Goal: Information Seeking & Learning: Check status

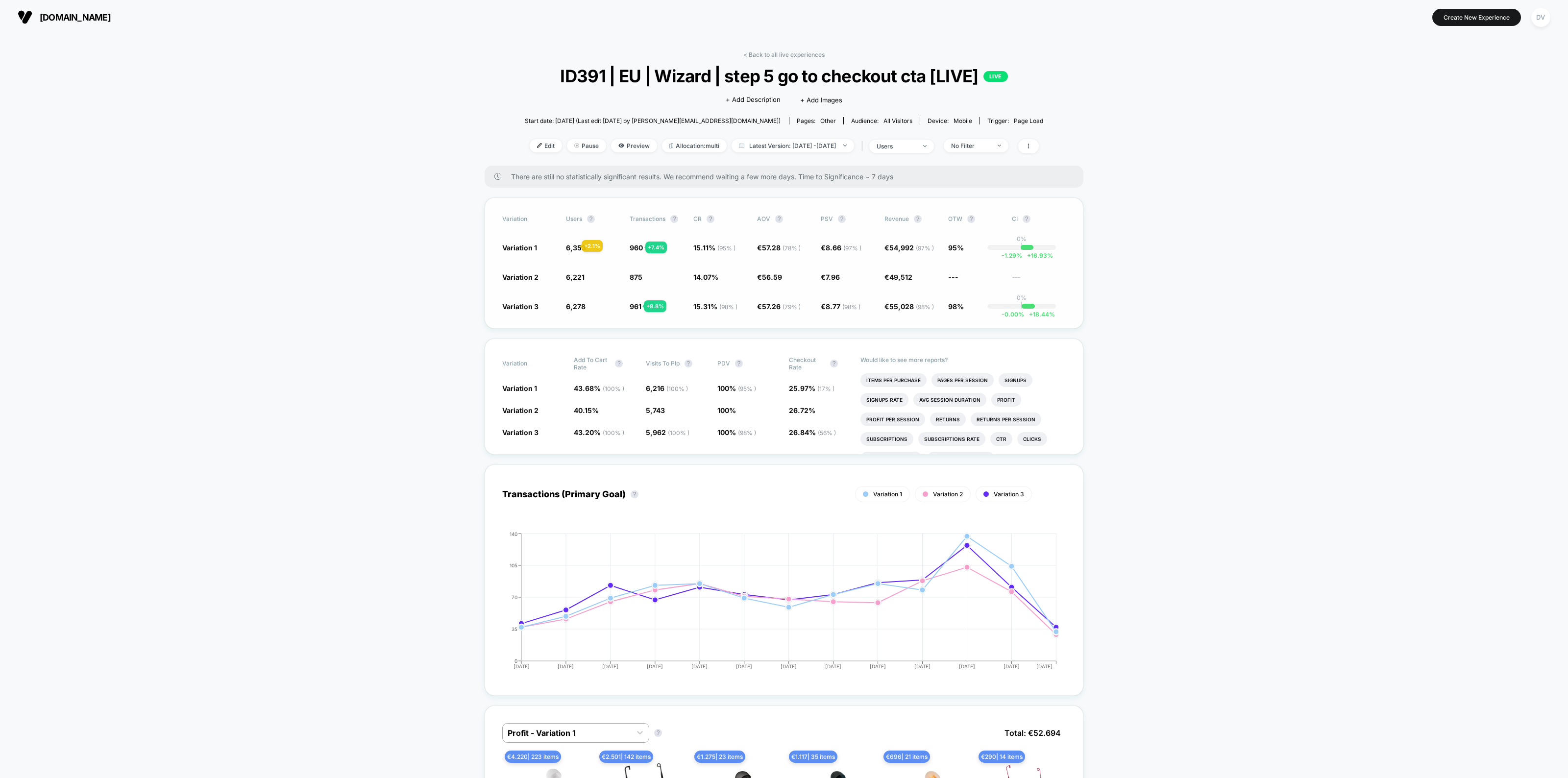
click at [570, 246] on span "6,353" at bounding box center [576, 248] width 20 height 9
drag, startPoint x: 570, startPoint y: 246, endPoint x: 596, endPoint y: 247, distance: 26.0
click at [596, 247] on span "6,353 + 2.1 %" at bounding box center [593, 247] width 54 height 10
drag, startPoint x: 578, startPoint y: 247, endPoint x: 557, endPoint y: 247, distance: 21.0
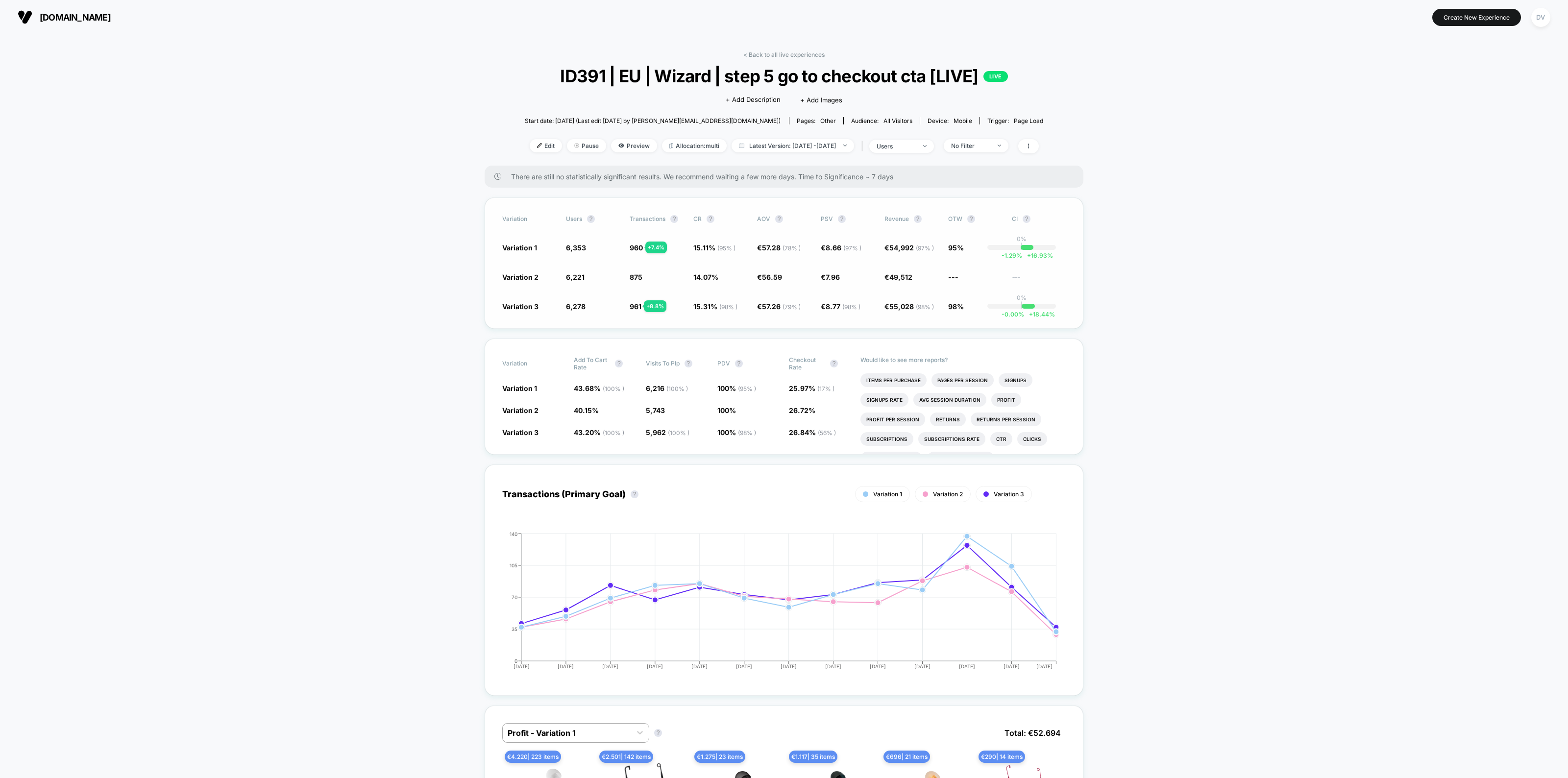
click at [557, 247] on div "Variation 1 6,353 + 2.1 % 960 + 7.4 % 15.11 % ( 95 % ) + 7.4 % € 57.28 ( 78 % )…" at bounding box center [784, 247] width 564 height 10
drag, startPoint x: 578, startPoint y: 245, endPoint x: 567, endPoint y: 246, distance: 11.0
click at [567, 246] on span "6,353" at bounding box center [576, 248] width 20 height 9
click at [590, 245] on span "6,353 + 2.1 %" at bounding box center [593, 247] width 54 height 10
drag, startPoint x: 584, startPoint y: 245, endPoint x: 567, endPoint y: 245, distance: 17.0
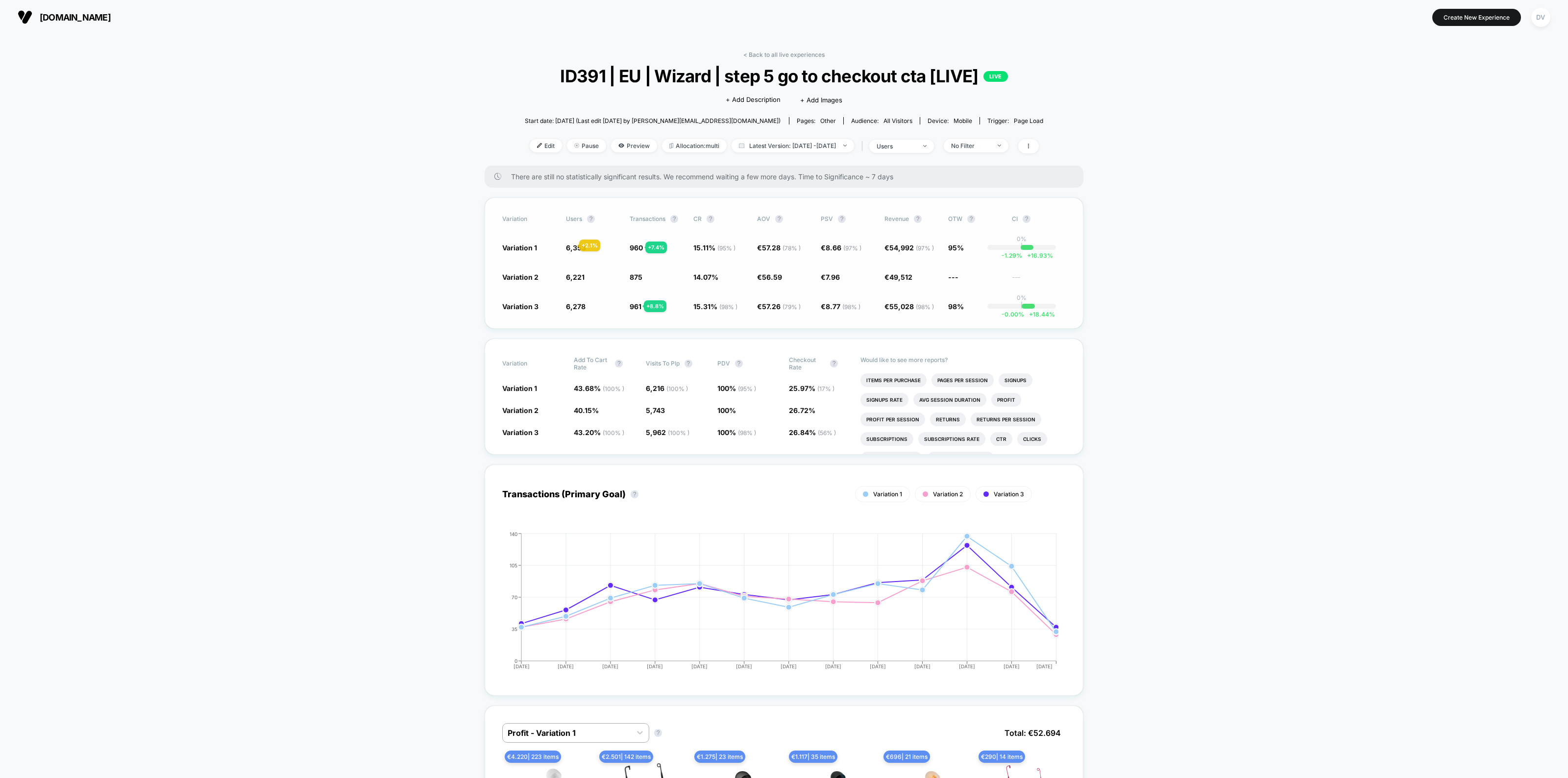
click at [567, 245] on span "6,353" at bounding box center [576, 248] width 20 height 9
drag, startPoint x: 555, startPoint y: 72, endPoint x: 833, endPoint y: 59, distance: 278.3
click at [833, 59] on div "< Back to all live experiences ID391 | EU | Wizard | step 5 go to checkout cta …" at bounding box center [784, 108] width 519 height 114
click at [590, 69] on span "ID391 | EU | Wizard | step 5 go to checkout cta [LIVE] LIVE" at bounding box center [784, 76] width 467 height 21
click at [601, 69] on span "ID391 | EU | Wizard | step 5 go to checkout cta [LIVE] LIVE" at bounding box center [784, 76] width 467 height 21
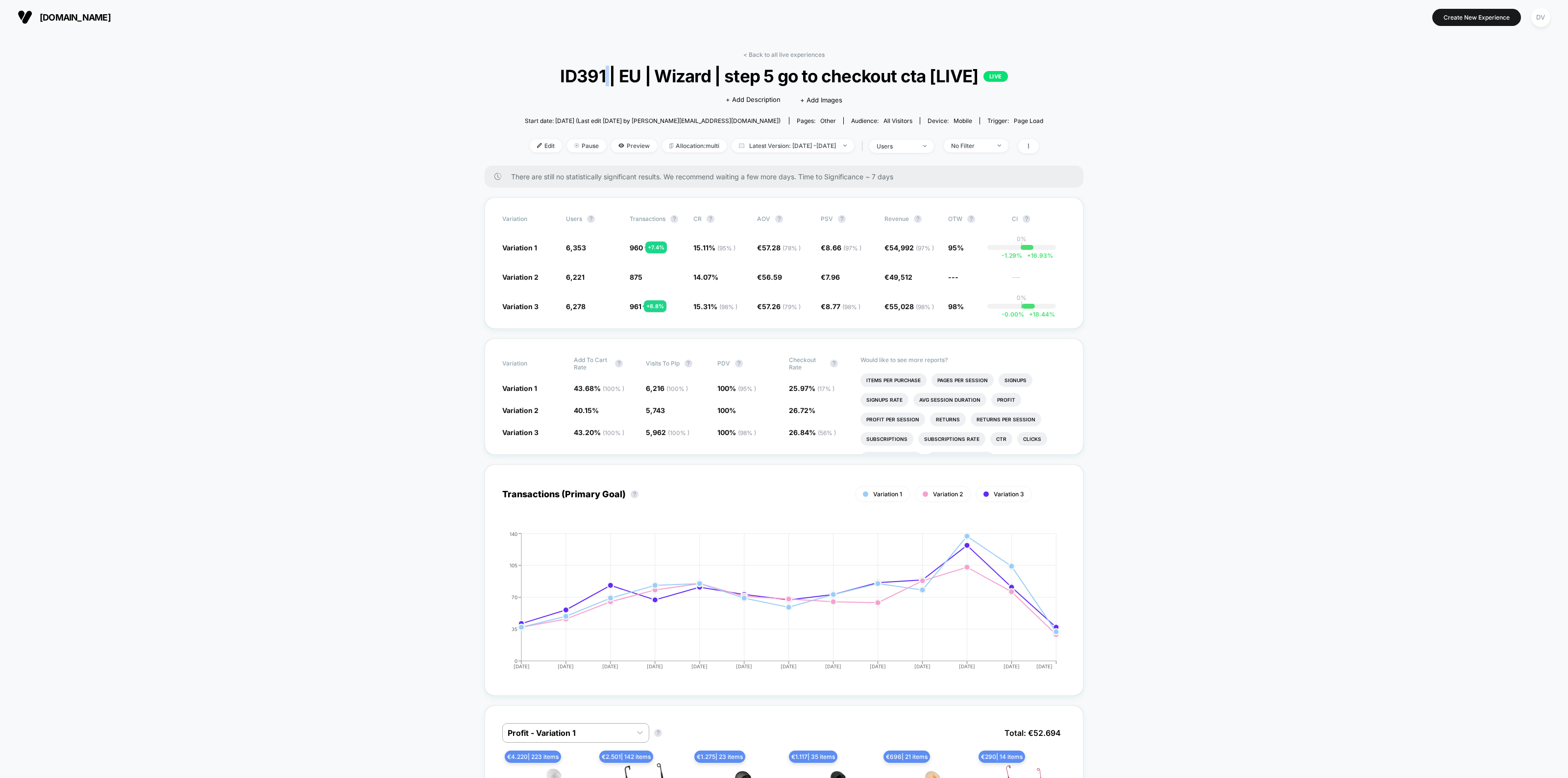
click at [601, 69] on span "ID391 | EU | Wizard | step 5 go to checkout cta [LIVE] LIVE" at bounding box center [784, 76] width 467 height 21
click at [836, 77] on span "ID391 | EU | Wizard | step 5 go to checkout cta [LIVE] LIVE" at bounding box center [784, 76] width 467 height 21
click at [1536, 16] on div "DV" at bounding box center [1541, 17] width 19 height 19
click at [1460, 77] on div "[PERSON_NAME] [PERSON_NAME][EMAIL_ADDRESS][PERSON_NAME][DOMAIN_NAME] Connected …" at bounding box center [1521, 68] width 224 height 61
click at [1459, 79] on div "[PERSON_NAME] [PERSON_NAME][EMAIL_ADDRESS][PERSON_NAME][DOMAIN_NAME] Connected …" at bounding box center [1521, 68] width 224 height 61
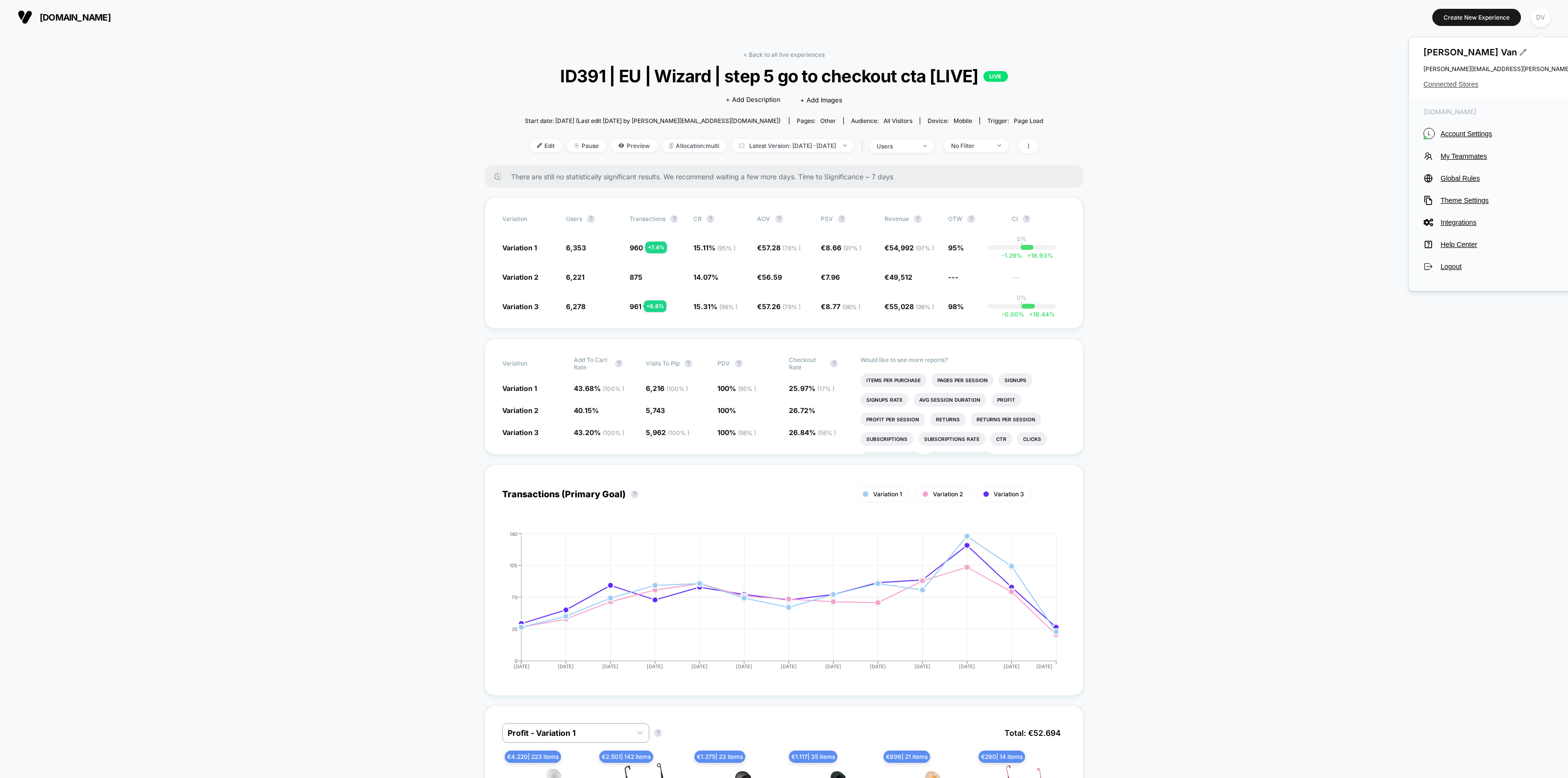
click at [1458, 82] on span "Connected Stores" at bounding box center [1521, 84] width 195 height 8
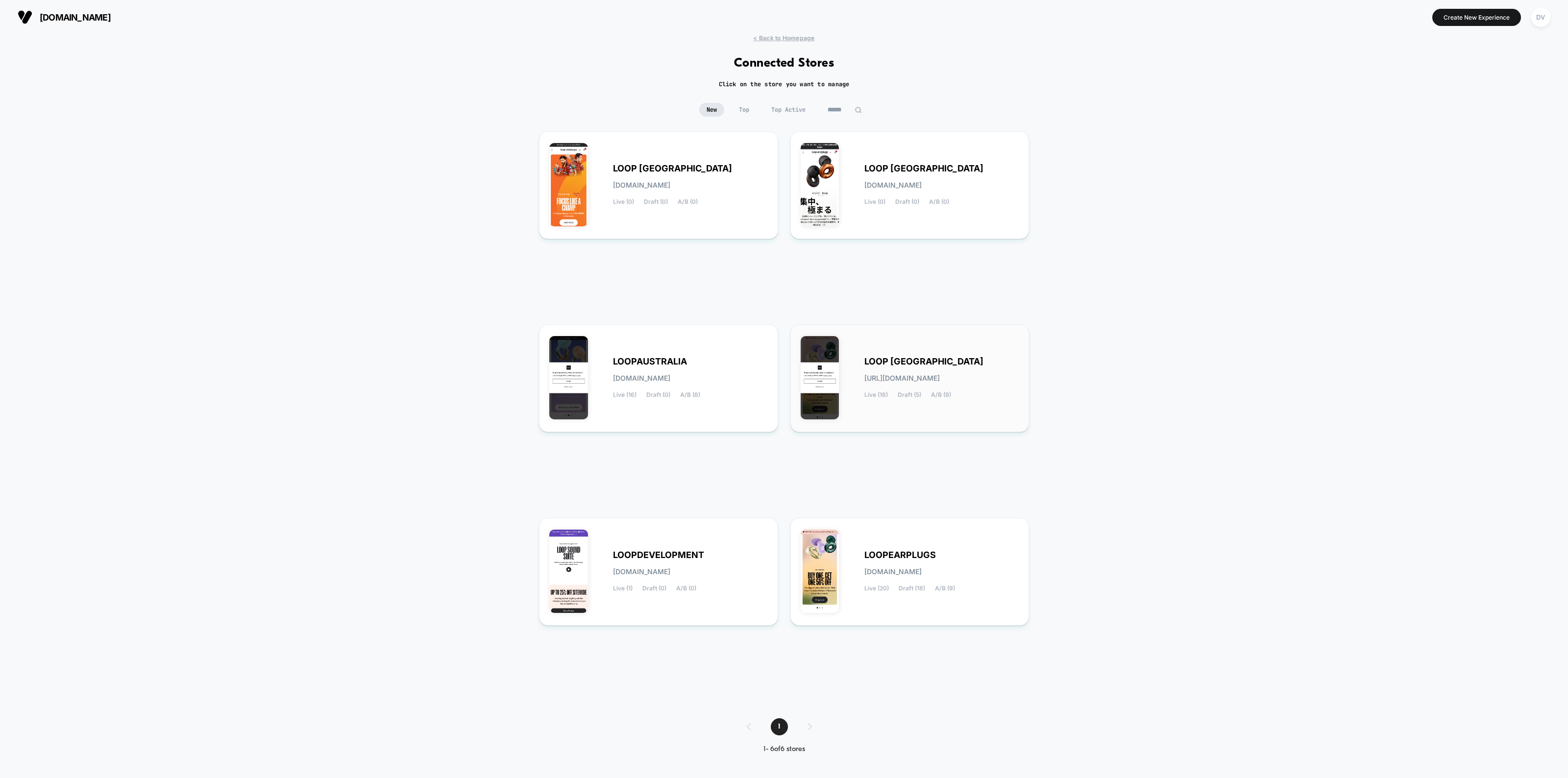
click at [928, 353] on div "LOOP [GEOGRAPHIC_DATA] [URL][DOMAIN_NAME] Live (18) Draft (5) A/B (9)" at bounding box center [909, 378] width 219 height 87
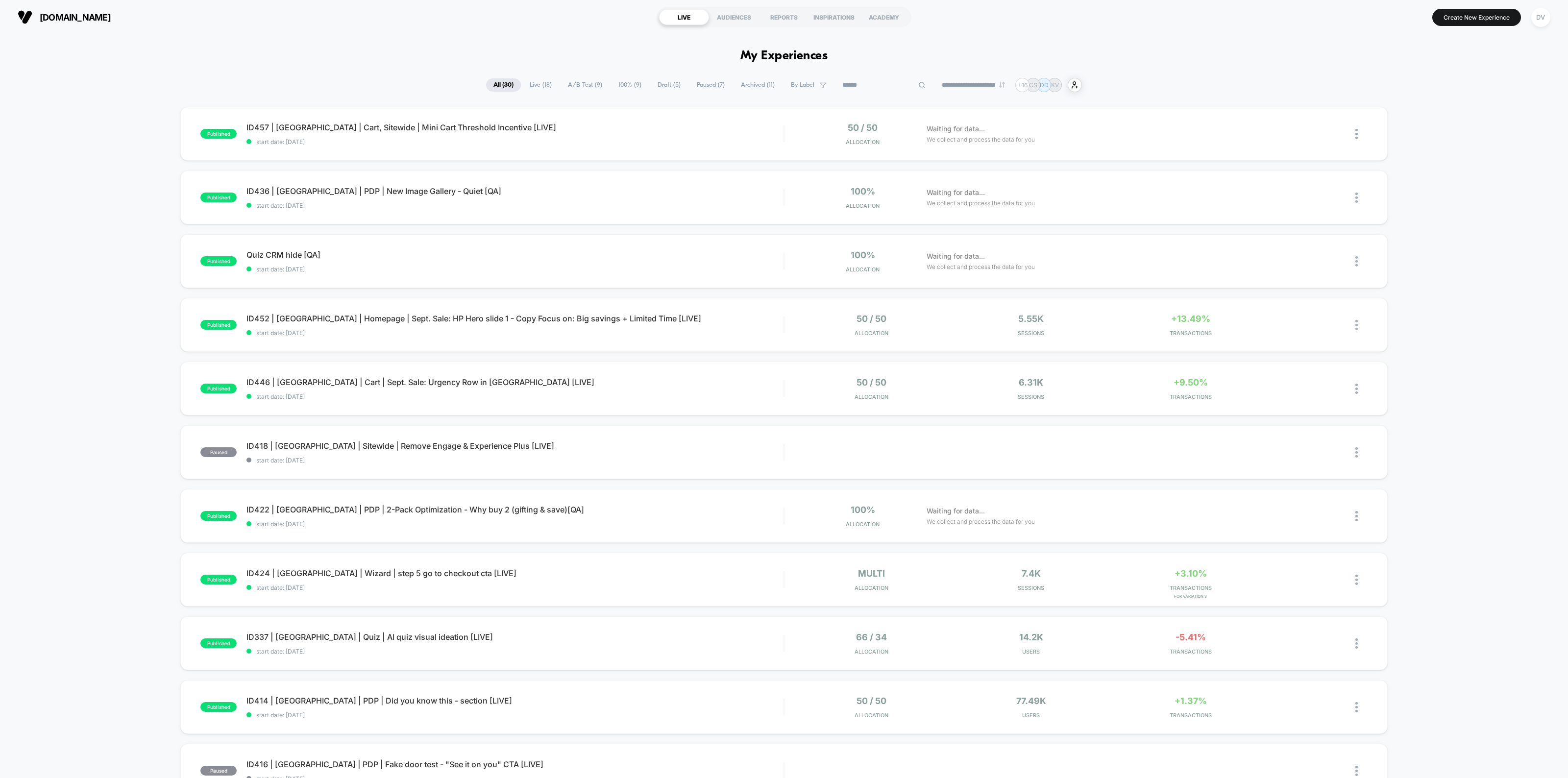
click at [883, 82] on input at bounding box center [884, 85] width 98 height 12
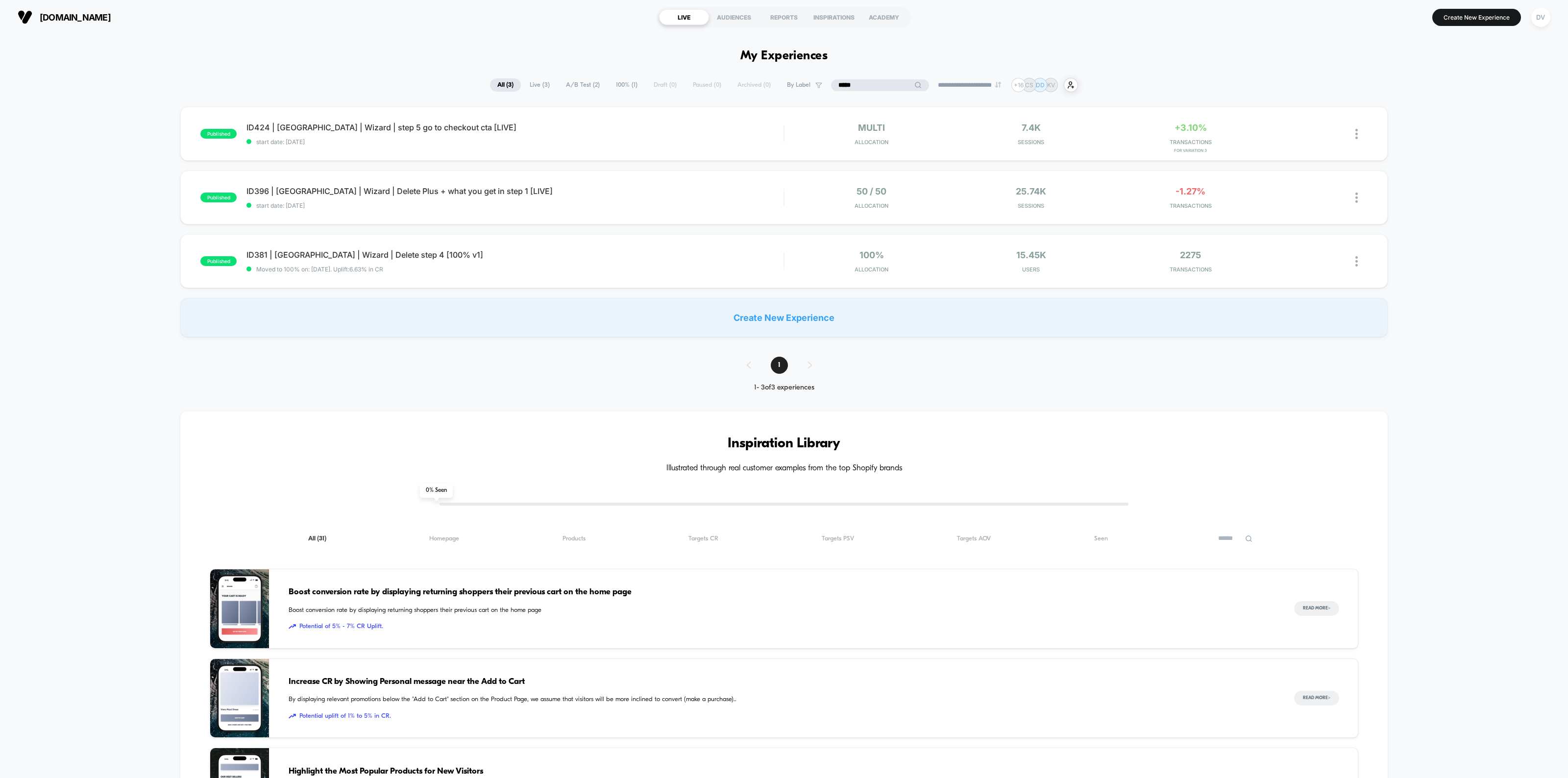
type input "*****"
